Goal: Information Seeking & Learning: Stay updated

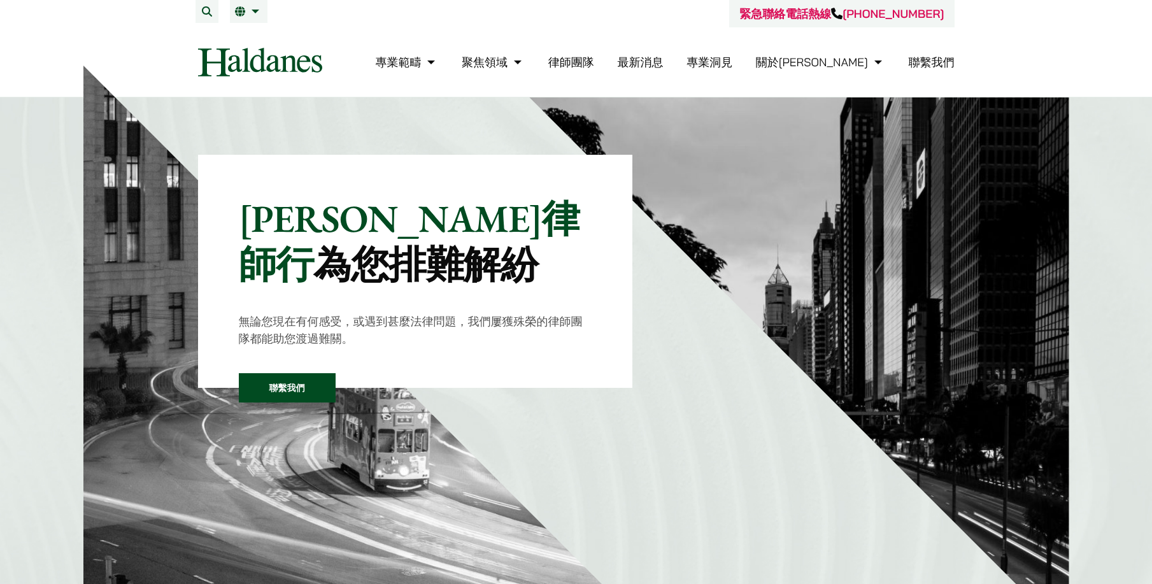
click at [663, 64] on link "最新消息" at bounding box center [640, 62] width 46 height 15
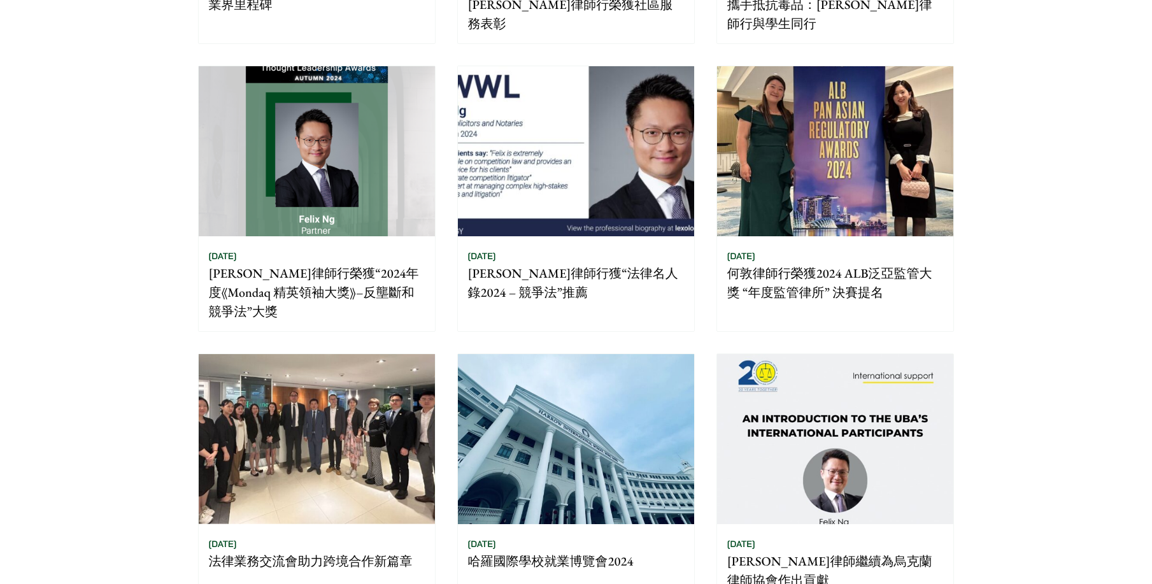
scroll to position [1057, 0]
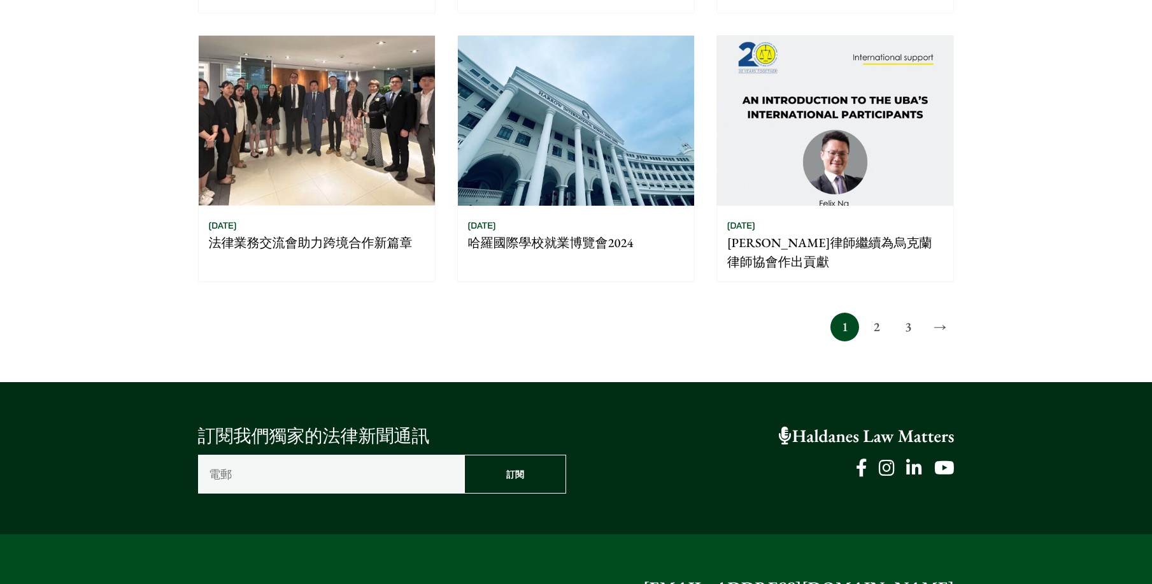
click at [882, 313] on link "2" at bounding box center [876, 327] width 29 height 29
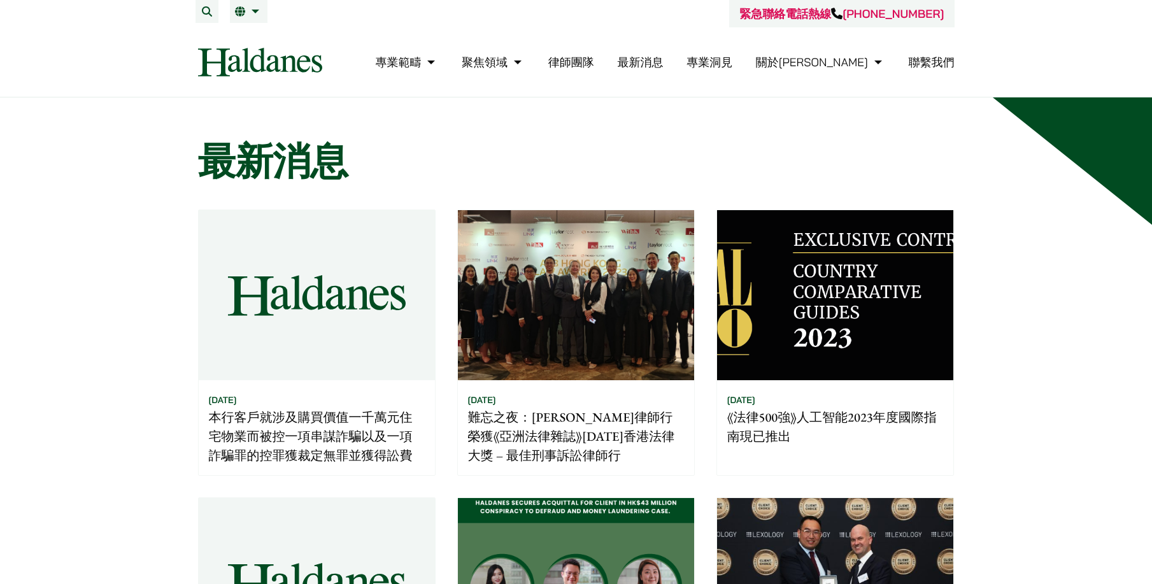
click at [663, 59] on link "最新消息" at bounding box center [640, 62] width 46 height 15
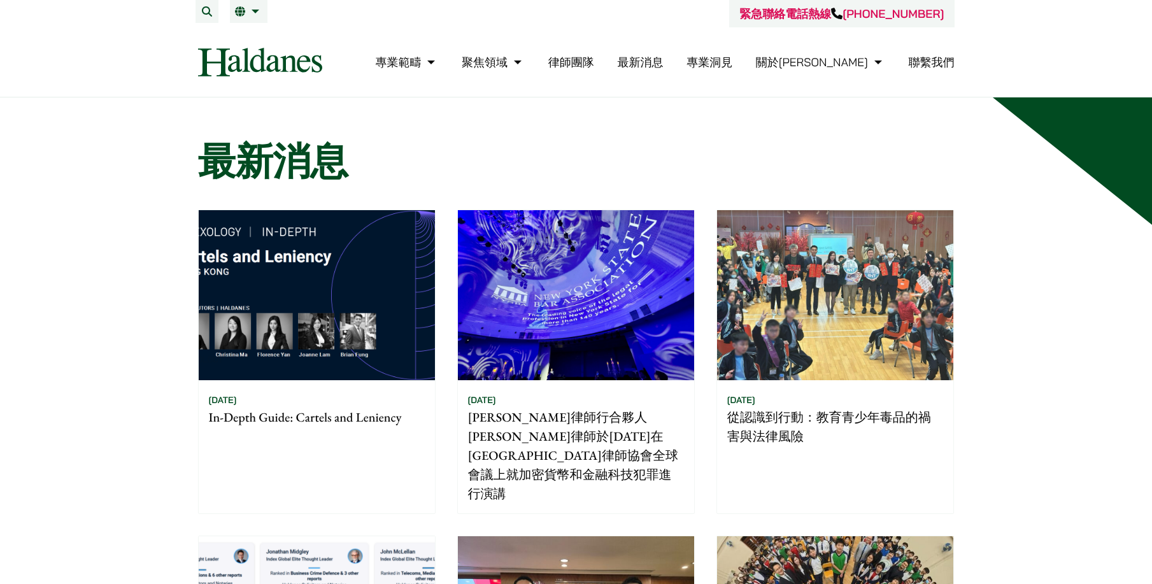
click at [594, 61] on link "律師團隊" at bounding box center [571, 62] width 46 height 15
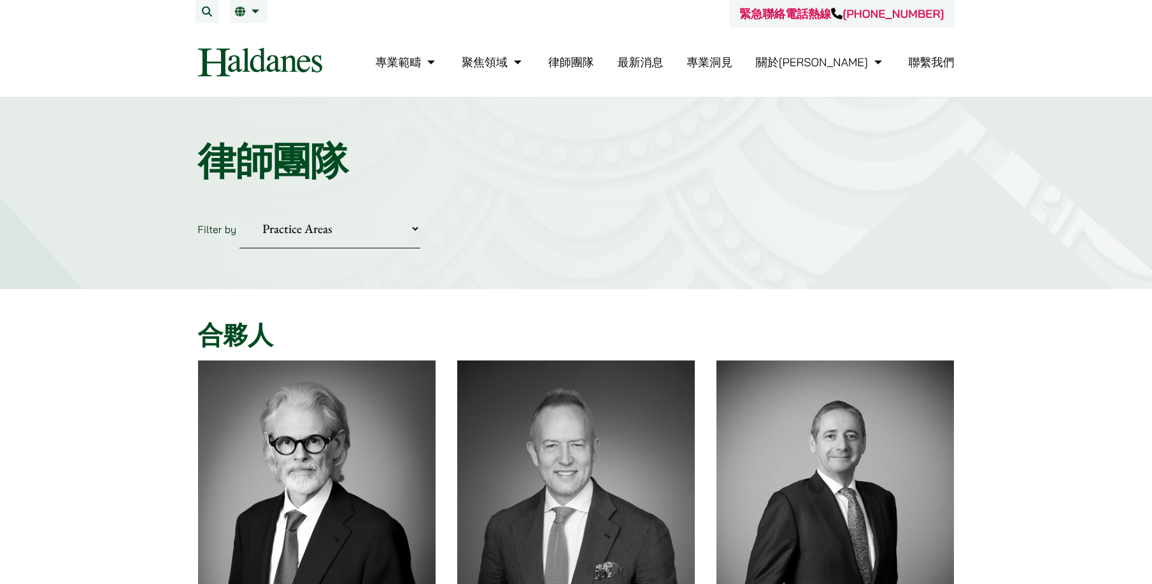
click at [663, 68] on link "最新消息" at bounding box center [640, 62] width 46 height 15
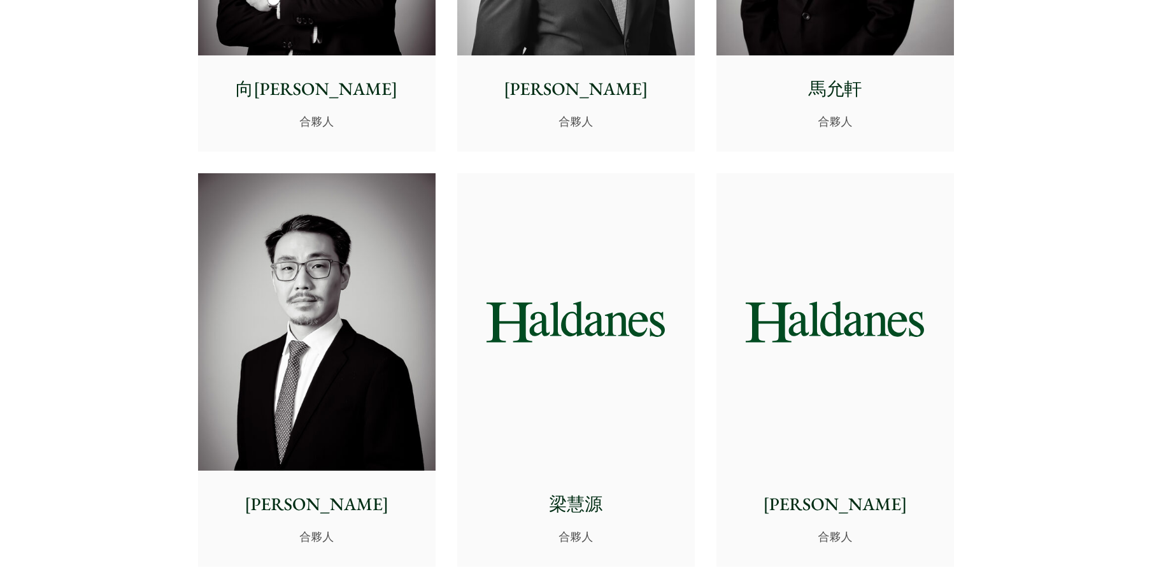
scroll to position [1853, 0]
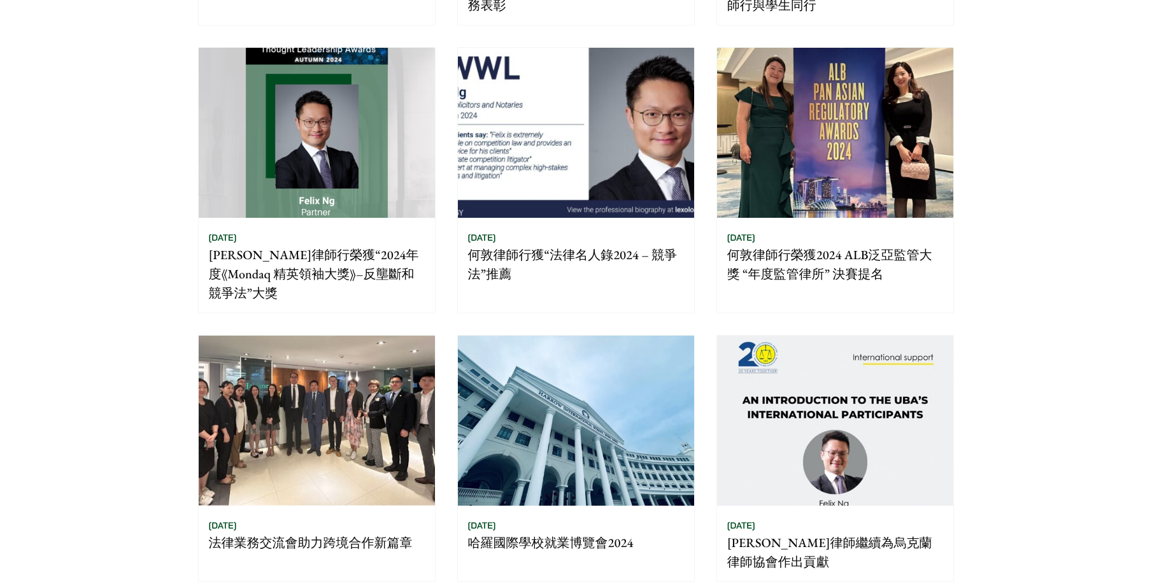
scroll to position [828, 0]
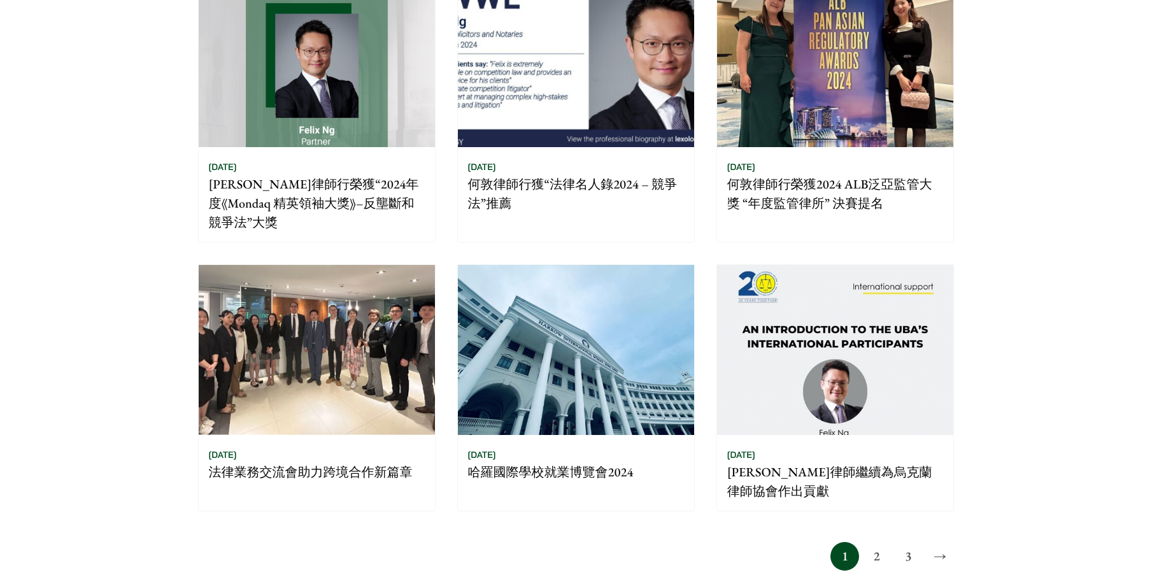
click at [915, 542] on link "3" at bounding box center [908, 556] width 29 height 29
